Goal: Task Accomplishment & Management: Manage account settings

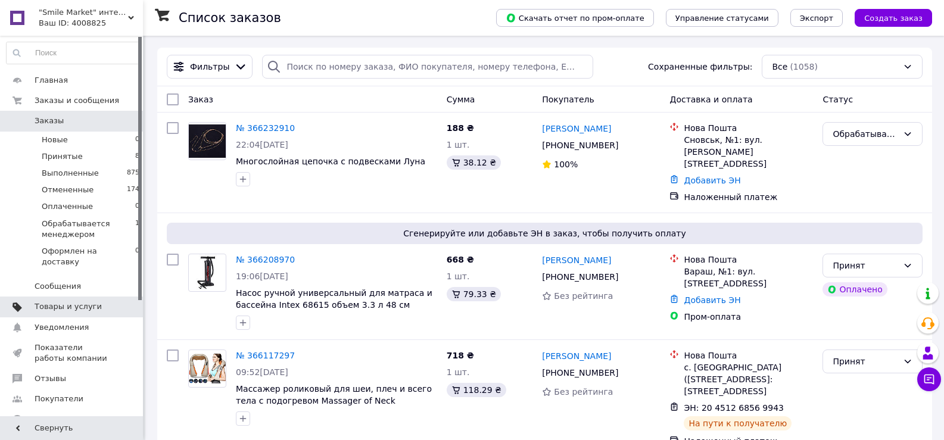
click at [122, 301] on span at bounding box center [126, 306] width 33 height 11
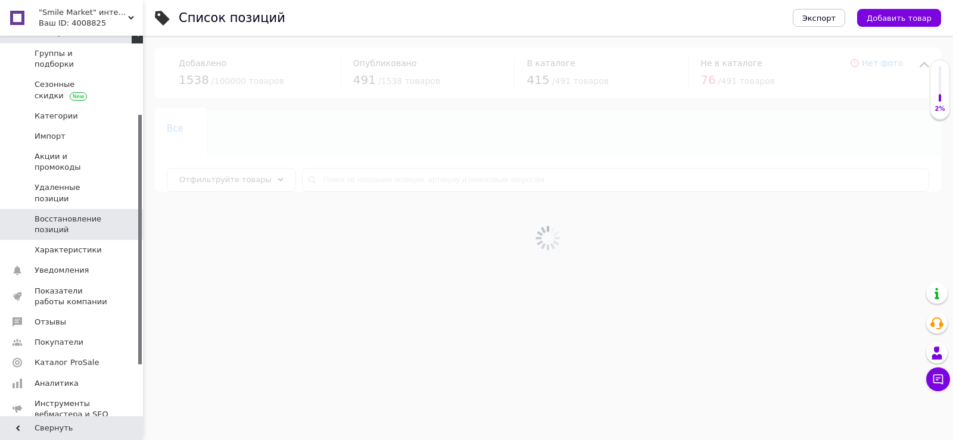
scroll to position [179, 0]
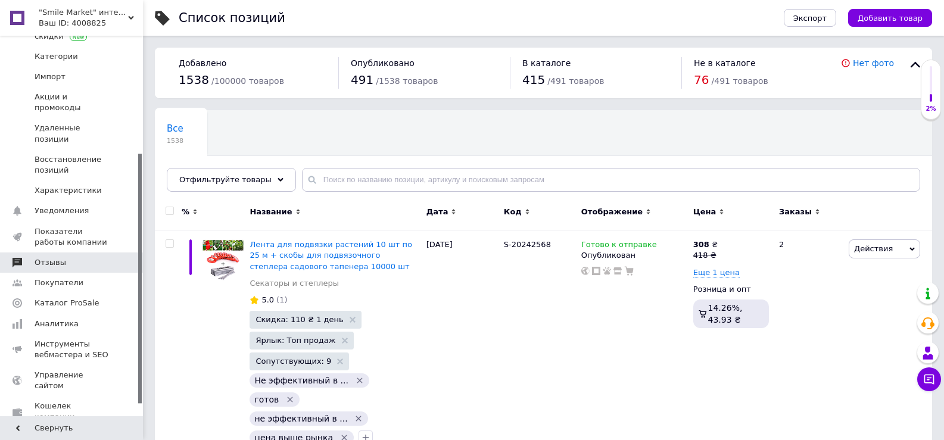
click at [56, 257] on span "Отзывы" at bounding box center [51, 262] width 32 height 11
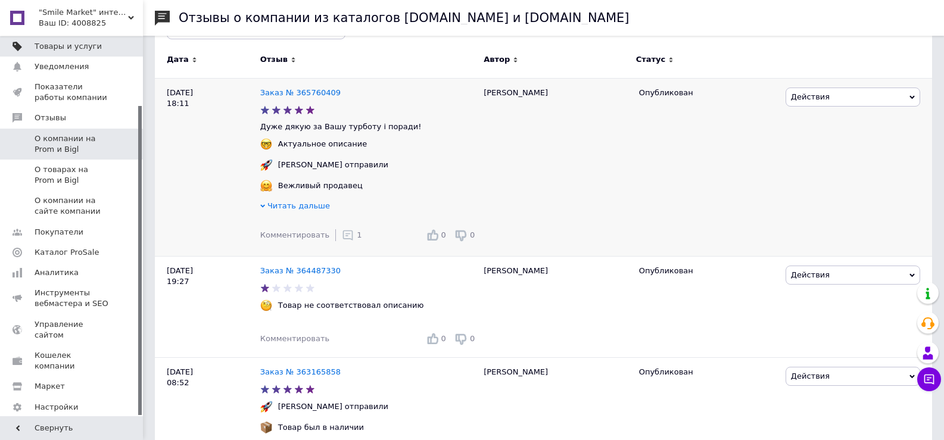
scroll to position [238, 0]
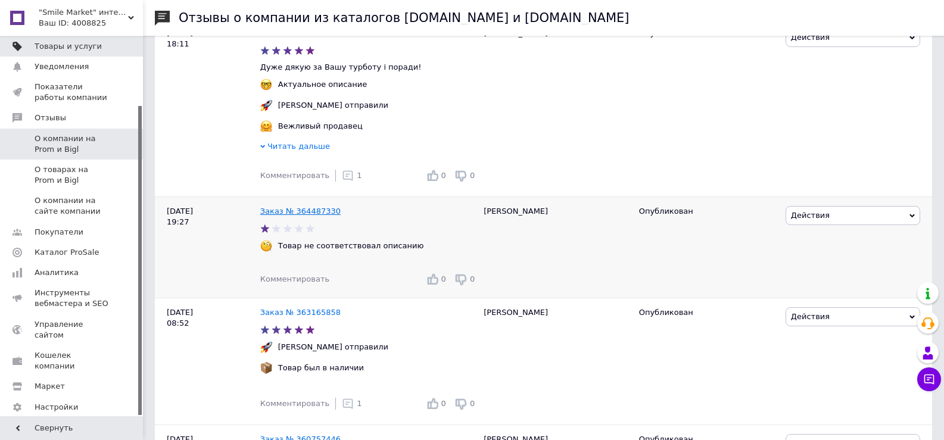
click at [315, 216] on link "Заказ № 364487330" at bounding box center [300, 211] width 80 height 9
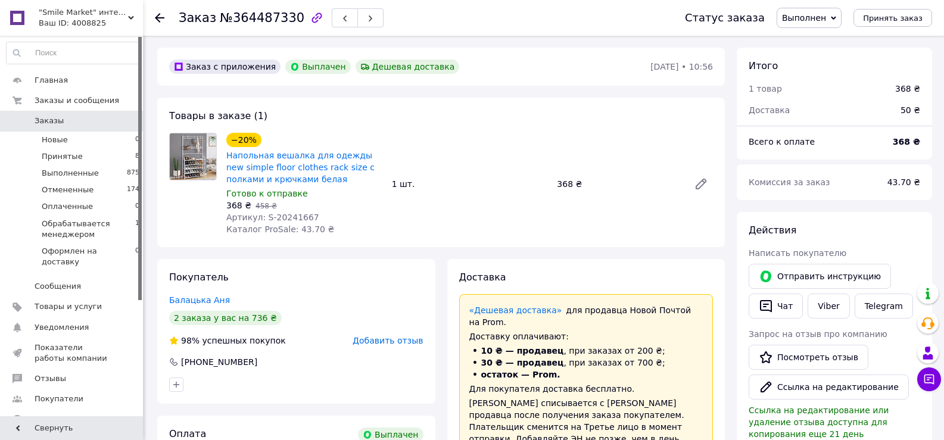
click at [156, 19] on use at bounding box center [160, 18] width 10 height 10
